Goal: Task Accomplishment & Management: Complete application form

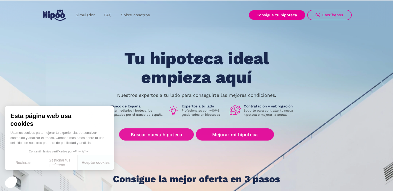
click at [186, 133] on link "Buscar nueva hipoteca" at bounding box center [156, 134] width 75 height 12
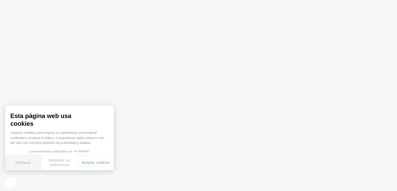
click at [26, 163] on button "Rechazar" at bounding box center [23, 162] width 36 height 15
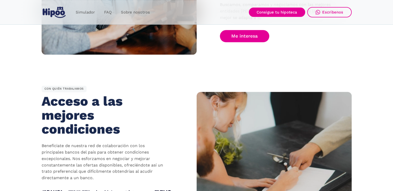
scroll to position [284, 0]
